Goal: Task Accomplishment & Management: Manage account settings

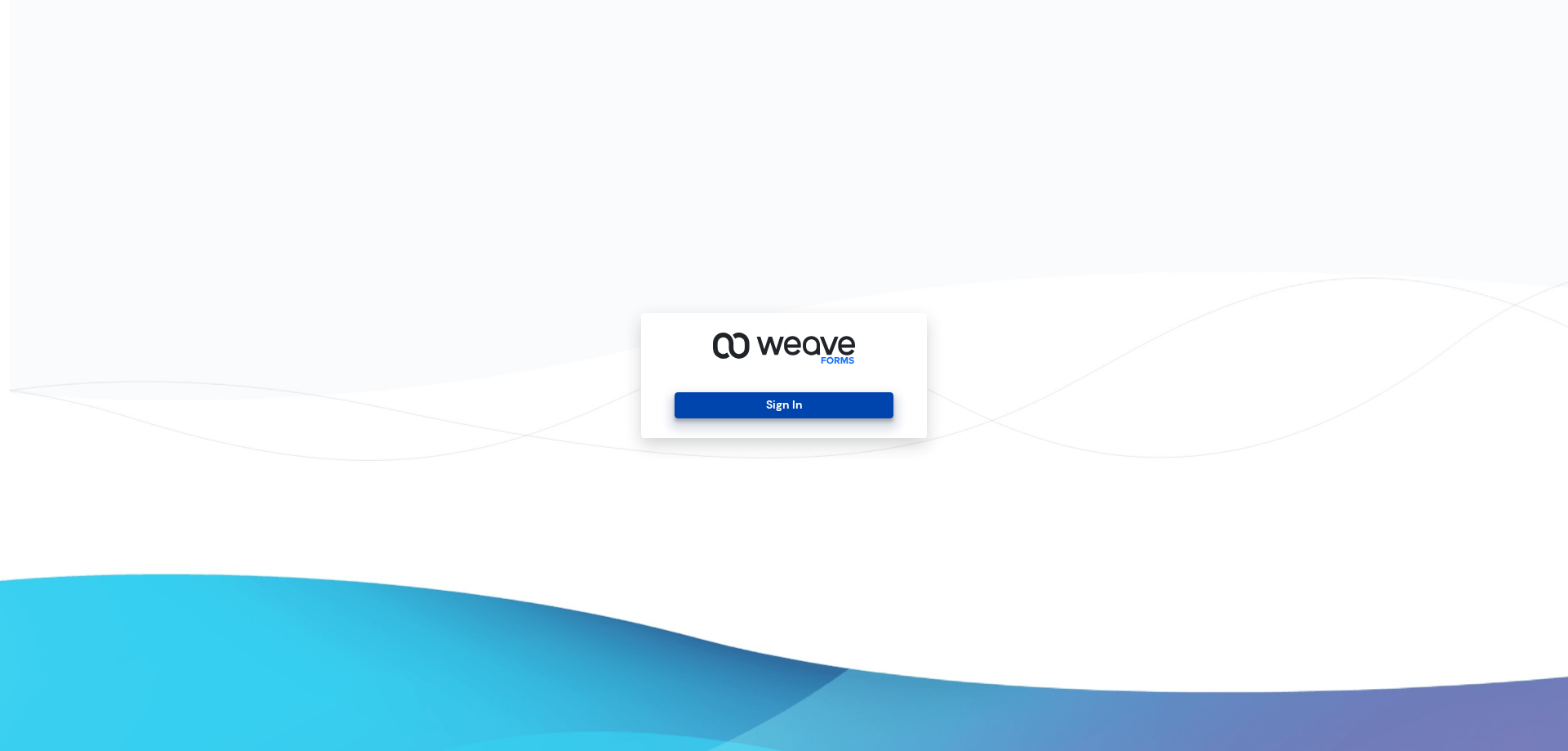
click at [760, 404] on button "Sign In" at bounding box center [783, 405] width 218 height 26
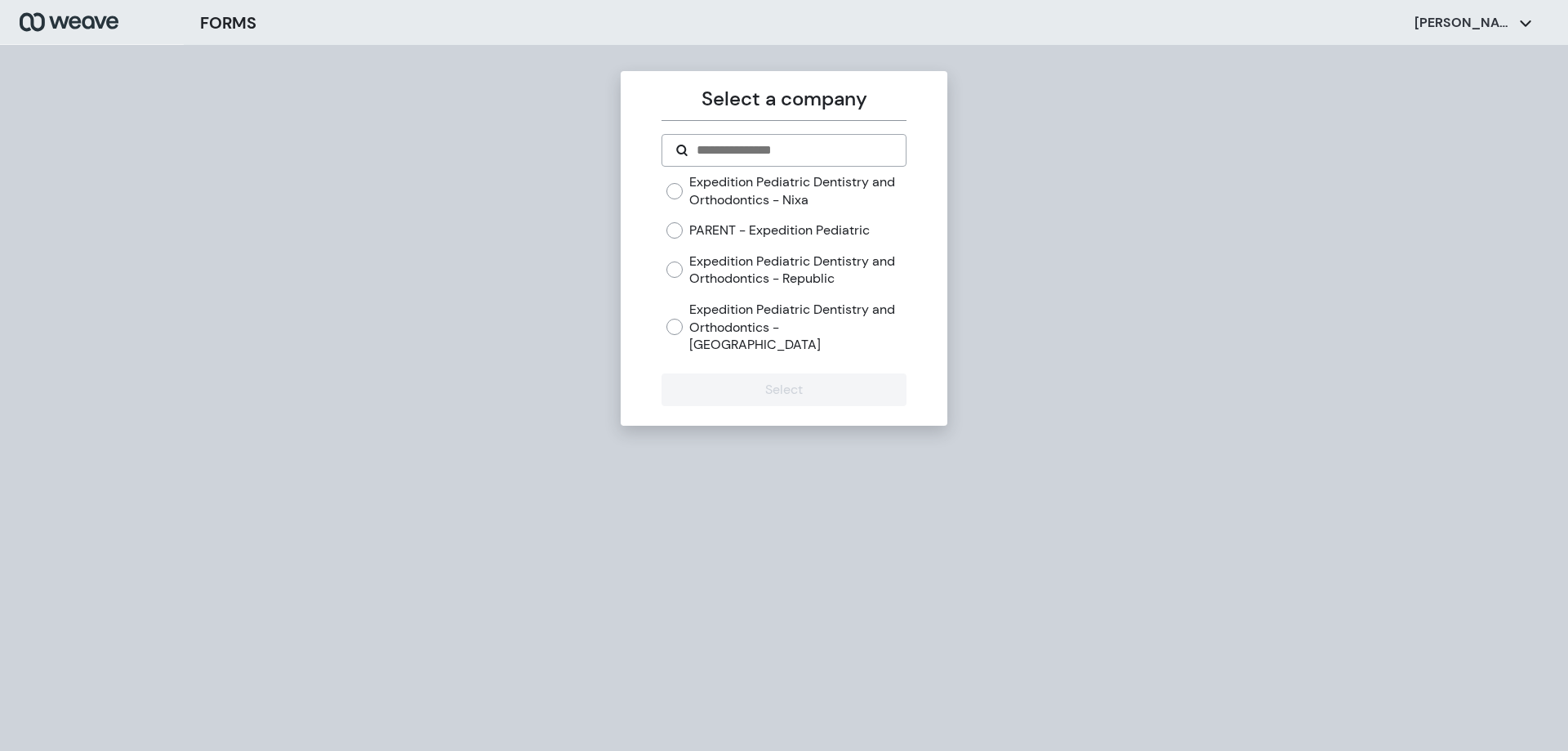
click at [839, 185] on label "Expedition Pediatric Dentistry and Orthodontics - Nixa" at bounding box center [797, 190] width 216 height 35
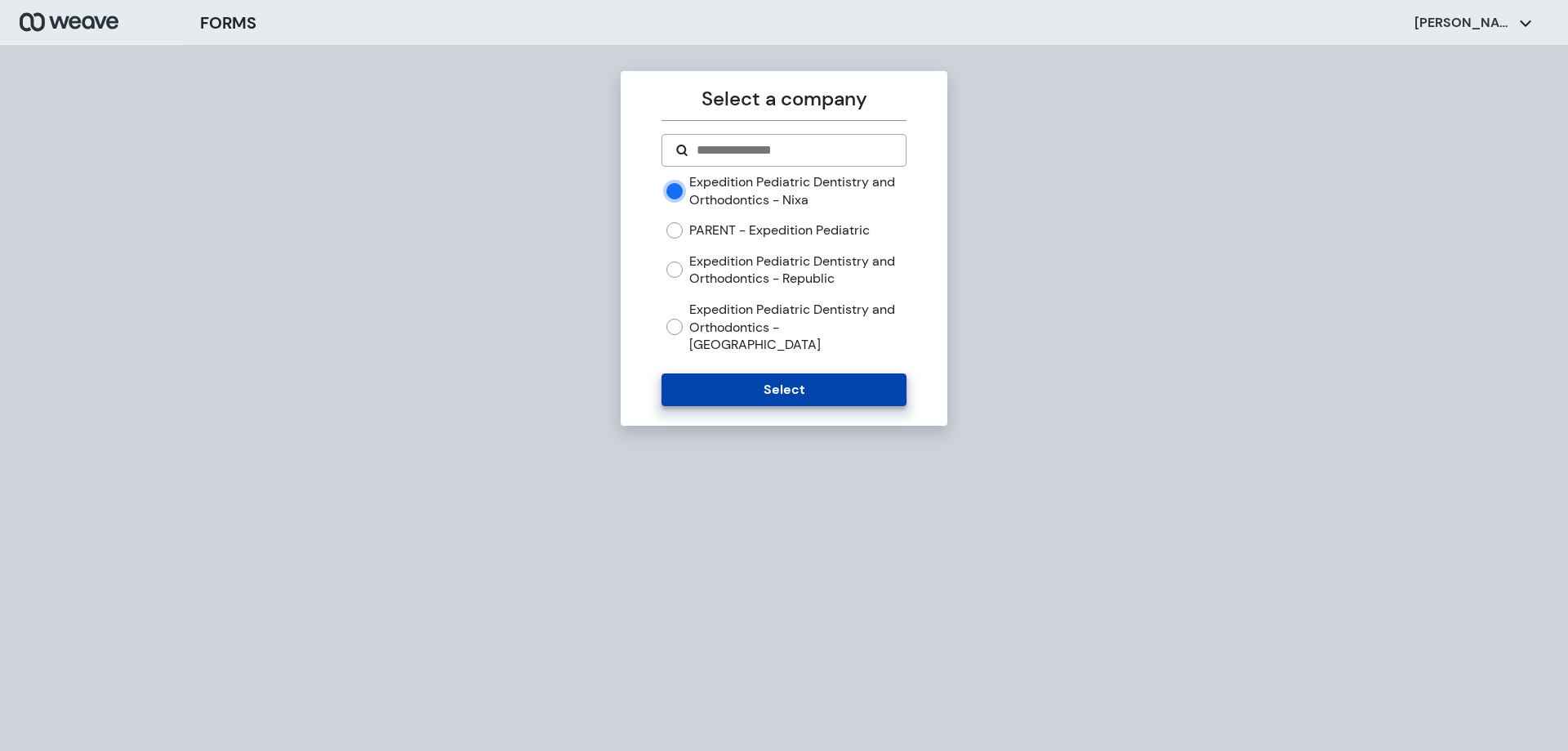
click at [828, 374] on button "Select" at bounding box center [783, 389] width 244 height 33
